Goal: Find specific page/section

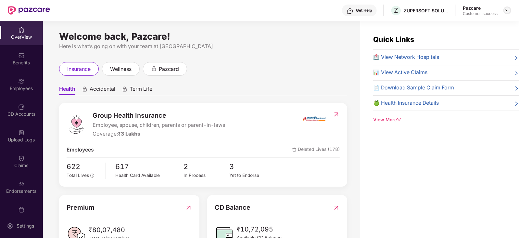
click at [507, 10] on img at bounding box center [507, 10] width 5 height 5
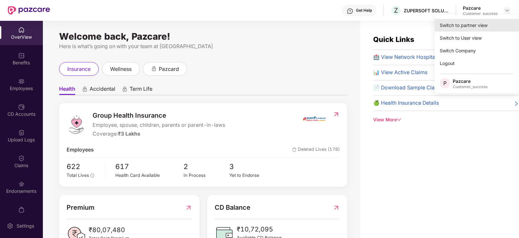
click at [495, 21] on div "Switch to partner view" at bounding box center [476, 25] width 84 height 13
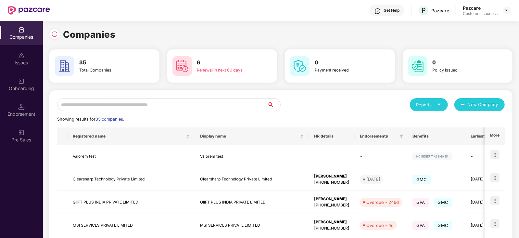
click at [198, 109] on input "text" at bounding box center [162, 104] width 210 height 13
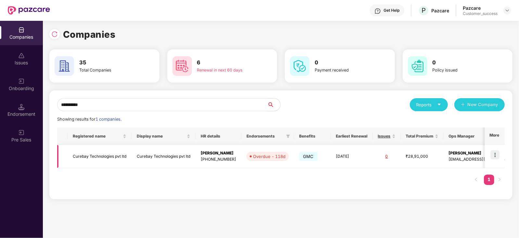
type input "**********"
click at [499, 155] on img at bounding box center [494, 154] width 9 height 9
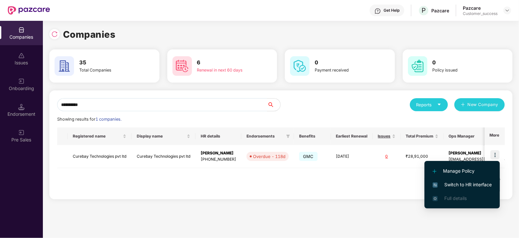
click at [461, 181] on span "Switch to HR interface" at bounding box center [462, 184] width 59 height 7
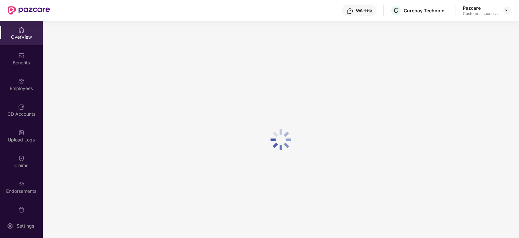
click at [19, 84] on div "Employees" at bounding box center [21, 84] width 43 height 24
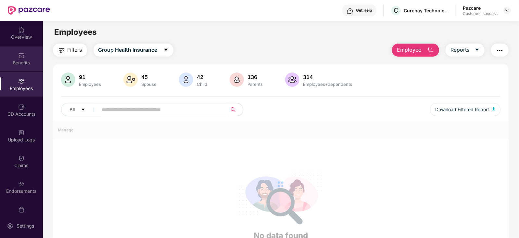
click at [29, 56] on div "Benefits" at bounding box center [21, 58] width 43 height 24
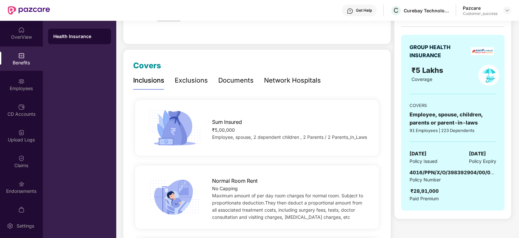
scroll to position [112, 0]
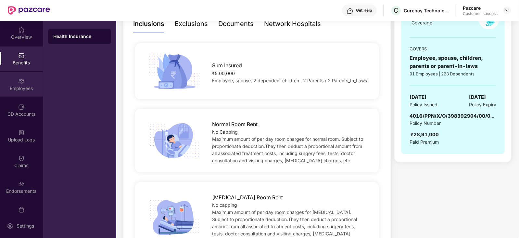
click at [21, 94] on div "Employees" at bounding box center [21, 84] width 43 height 24
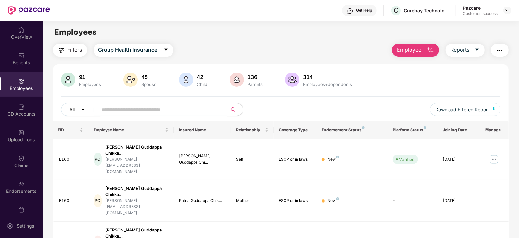
click at [139, 109] on input "text" at bounding box center [160, 110] width 117 height 10
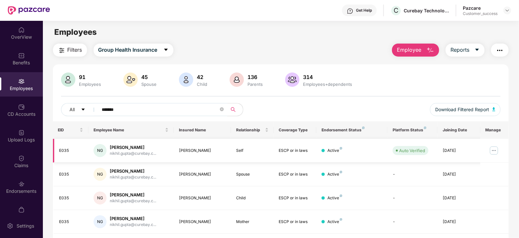
scroll to position [42, 0]
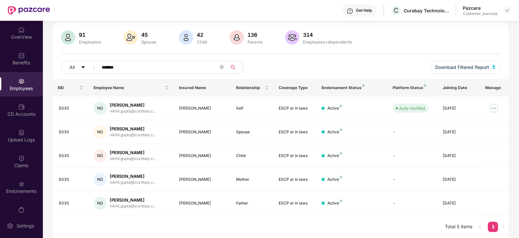
type input "******"
